Goal: Use online tool/utility

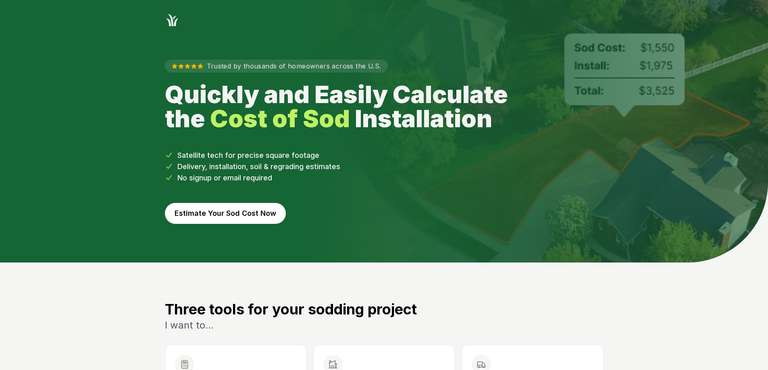
click at [197, 218] on button "Estimate Your Sod Cost Now" at bounding box center [225, 213] width 121 height 21
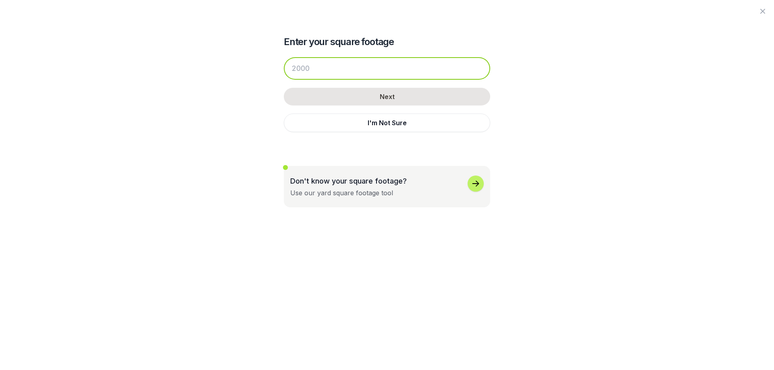
click at [326, 69] on input "number" at bounding box center [387, 68] width 206 height 23
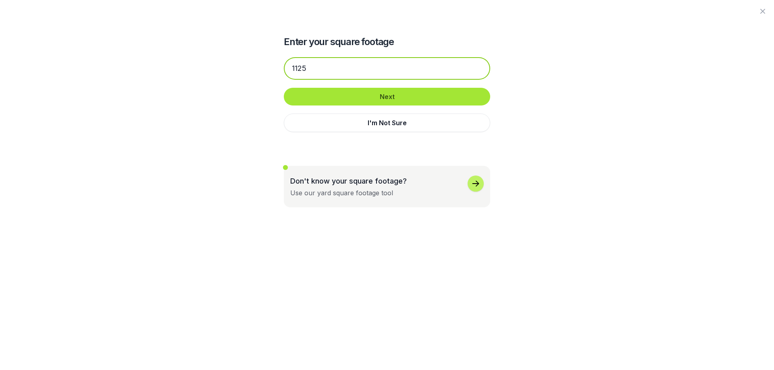
type input "1125"
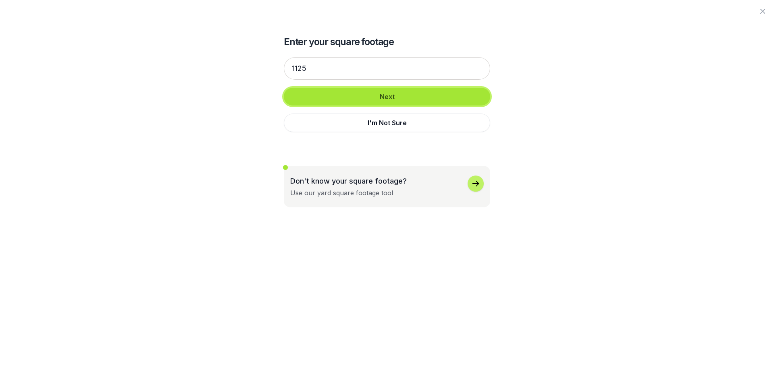
click at [324, 95] on button "Next" at bounding box center [387, 97] width 206 height 18
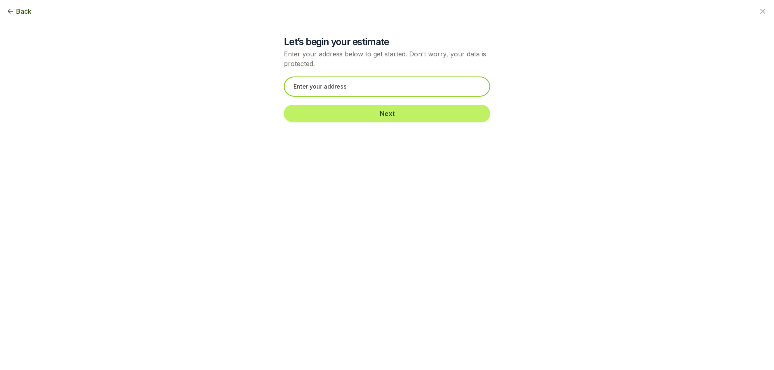
click at [323, 84] on input "text" at bounding box center [387, 87] width 206 height 20
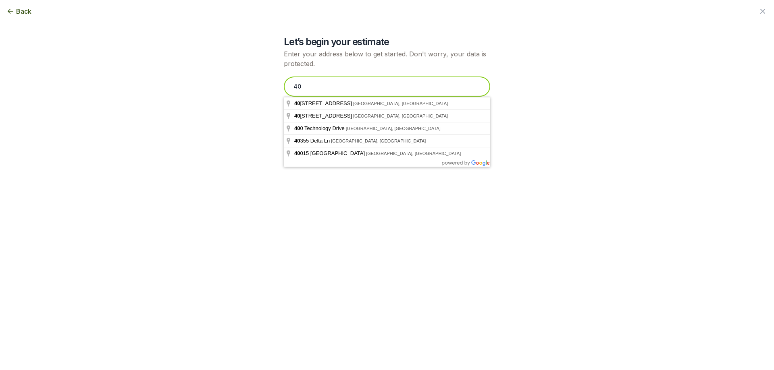
type input "4"
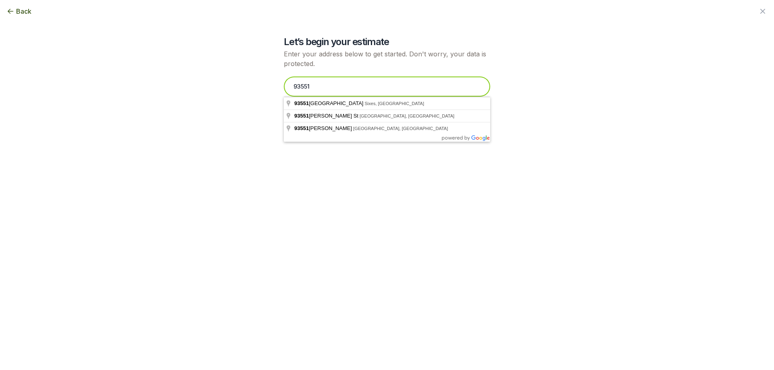
type input "93551"
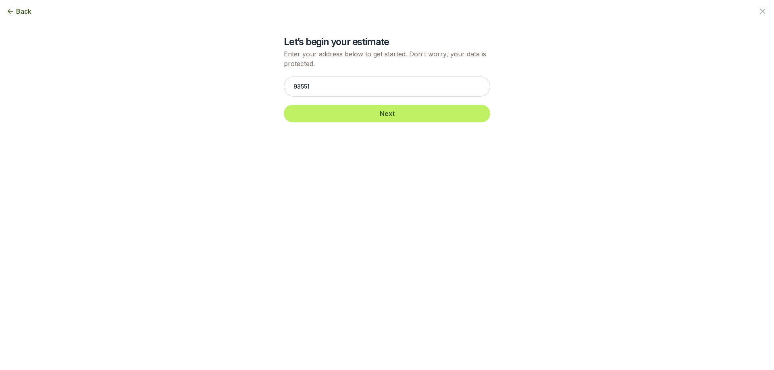
click at [192, 119] on div "Let’s begin your estimate Enter your address below to get started. Don't worry,…" at bounding box center [387, 65] width 439 height 131
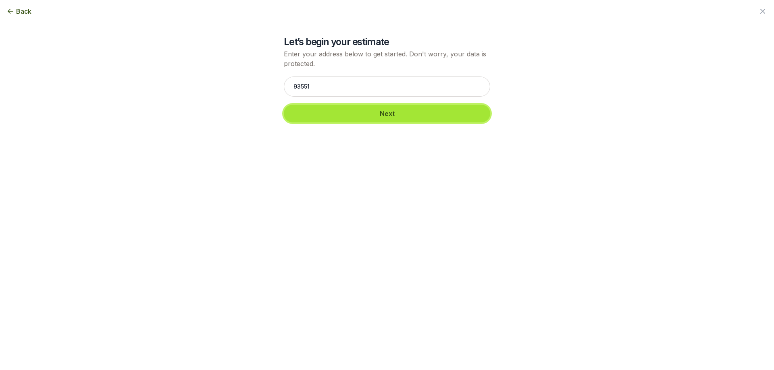
click at [374, 118] on button "Next" at bounding box center [387, 114] width 206 height 18
click at [375, 114] on button "Next" at bounding box center [387, 114] width 206 height 18
